Goal: Information Seeking & Learning: Learn about a topic

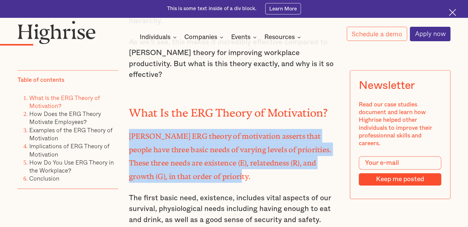
scroll to position [528, 0]
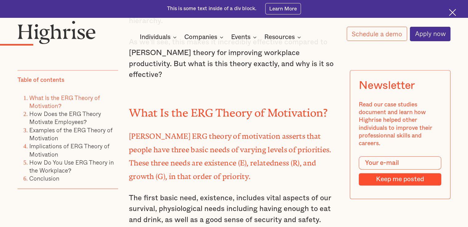
click at [48, 177] on link "Conclusion" at bounding box center [44, 178] width 30 height 9
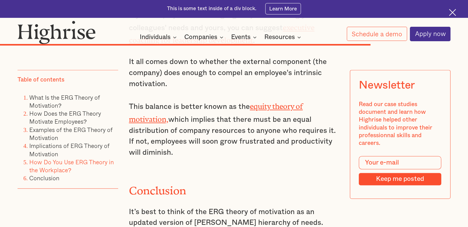
scroll to position [3242, 0]
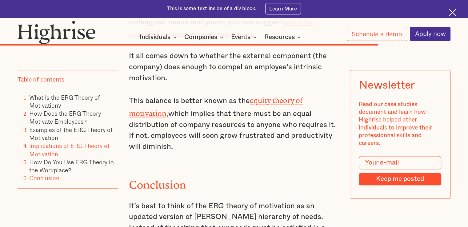
click at [99, 145] on link "Implications of ERG Theory of Motivation" at bounding box center [69, 149] width 80 height 17
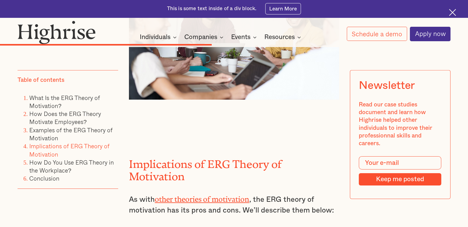
scroll to position [1913, 0]
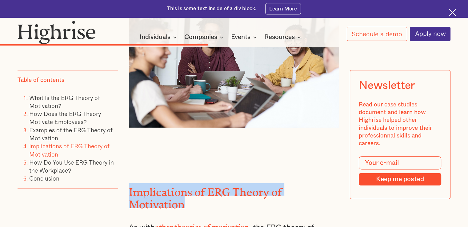
drag, startPoint x: 125, startPoint y: 104, endPoint x: 189, endPoint y: 120, distance: 65.3
copy h2 "Implications of ERG Theory of Motivation"
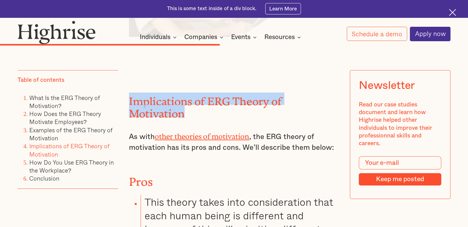
scroll to position [2004, 0]
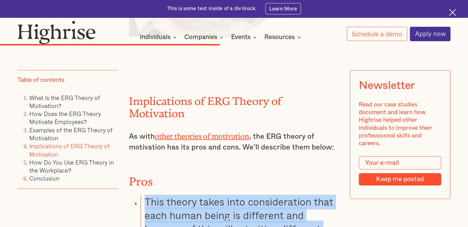
drag, startPoint x: 143, startPoint y: 115, endPoint x: 214, endPoint y: 184, distance: 99.8
copy ul "This theory takes into consideration that each human being is different and bec…"
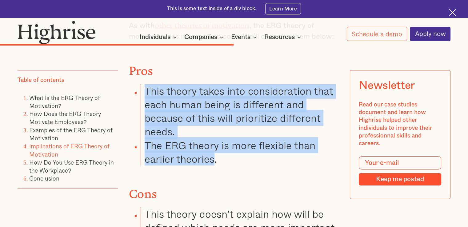
scroll to position [2116, 0]
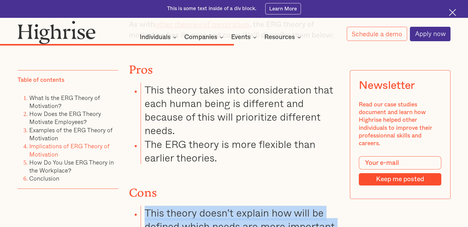
drag, startPoint x: 142, startPoint y: 126, endPoint x: 241, endPoint y: 192, distance: 119.1
copy ul "This theory doesn’t explain how will be defined which needs are more important …"
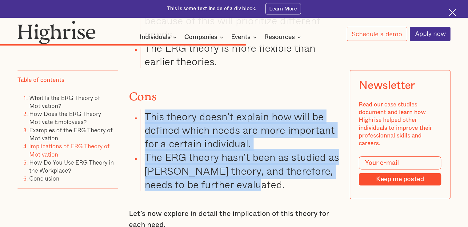
scroll to position [2213, 0]
